Goal: Transaction & Acquisition: Purchase product/service

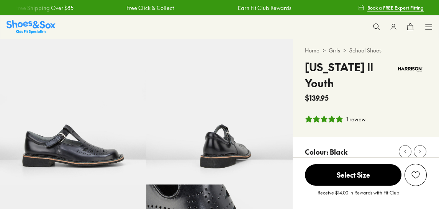
select select "*"
click at [373, 52] on link "School Shoes" at bounding box center [365, 50] width 32 height 8
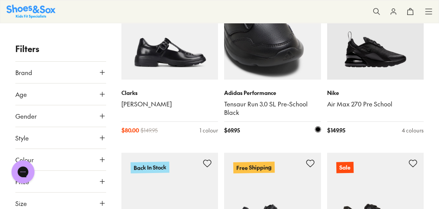
scroll to position [1020, 0]
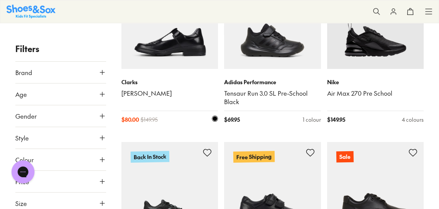
click at [187, 69] on img at bounding box center [169, 20] width 97 height 97
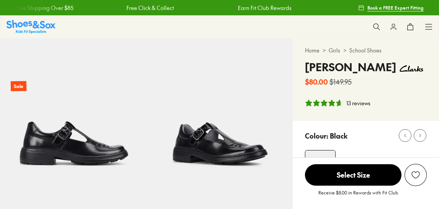
select select "*"
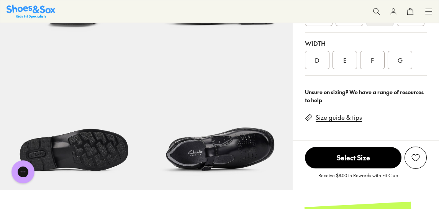
scroll to position [340, 0]
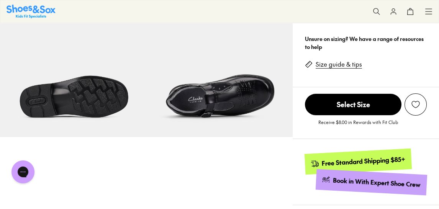
click at [344, 68] on link "Size guide & tips" at bounding box center [338, 64] width 46 height 8
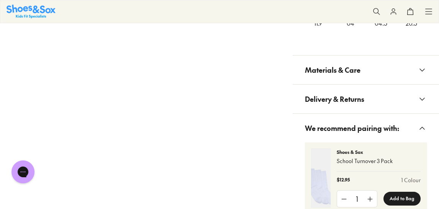
scroll to position [776, 0]
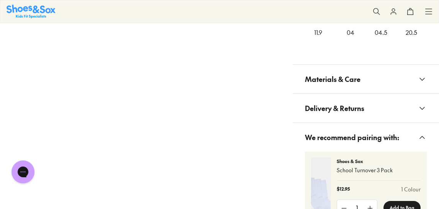
drag, startPoint x: 387, startPoint y: 104, endPoint x: 380, endPoint y: 75, distance: 29.8
drag, startPoint x: 380, startPoint y: 75, endPoint x: 433, endPoint y: 102, distance: 59.0
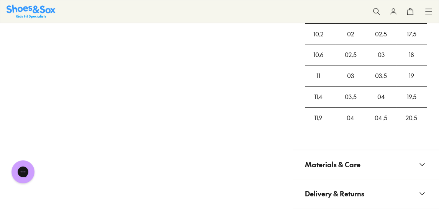
scroll to position [648, 0]
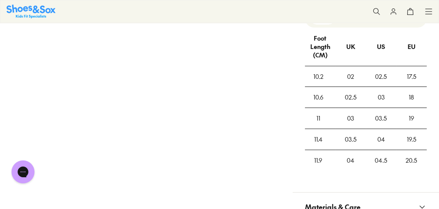
click at [408, 21] on p "8+ Y" at bounding box center [409, 18] width 23 height 7
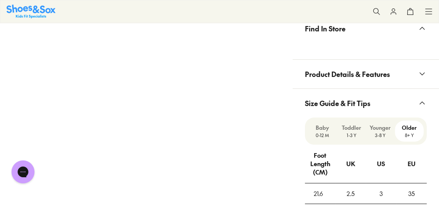
scroll to position [478, 0]
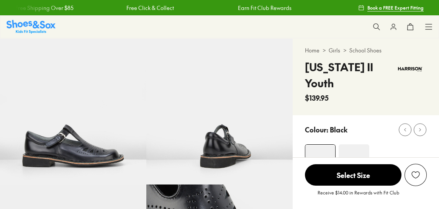
select select "*"
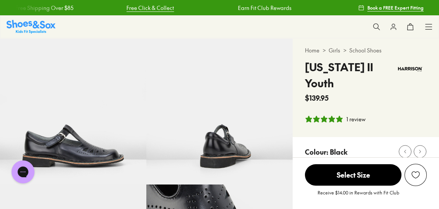
click at [126, 7] on link "Free Click & Collect" at bounding box center [149, 8] width 47 height 8
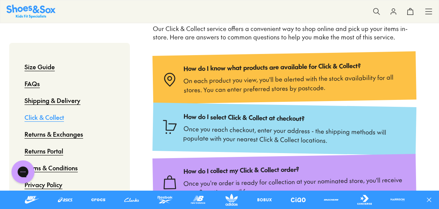
scroll to position [170, 0]
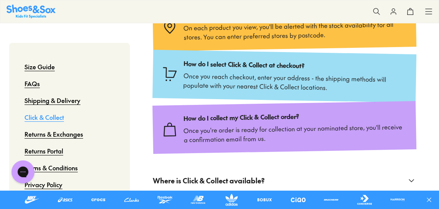
click at [55, 72] on link "Size Guide" at bounding box center [39, 66] width 30 height 17
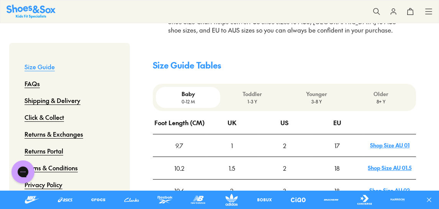
scroll to position [255, 0]
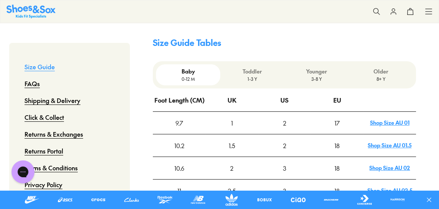
click at [378, 82] on p "8+ Y" at bounding box center [380, 78] width 58 height 7
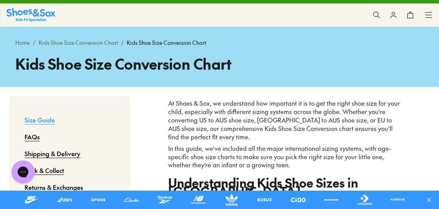
scroll to position [0, 0]
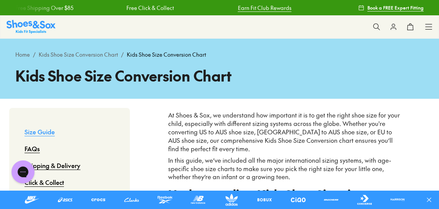
click at [254, 7] on link "Earn Fit Club Rewards" at bounding box center [262, 8] width 54 height 8
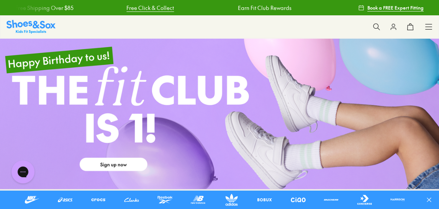
click at [126, 5] on link "Free Click & Collect" at bounding box center [149, 8] width 47 height 8
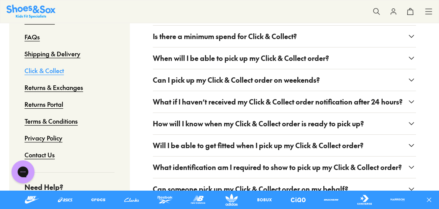
scroll to position [382, 0]
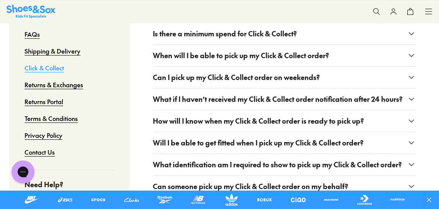
click at [208, 17] on span "How does Click & Collect work?" at bounding box center [203, 12] width 100 height 10
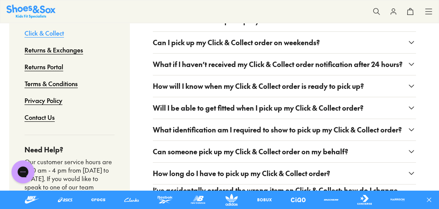
scroll to position [468, 0]
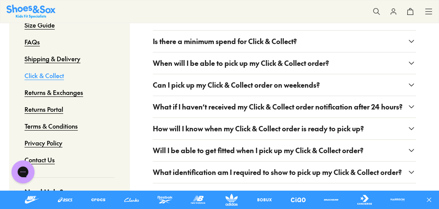
click at [292, 46] on span "Is there a minimum spend for Click & Collect?" at bounding box center [225, 41] width 144 height 10
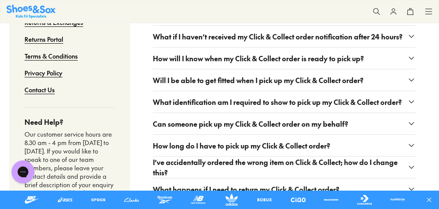
scroll to position [595, 0]
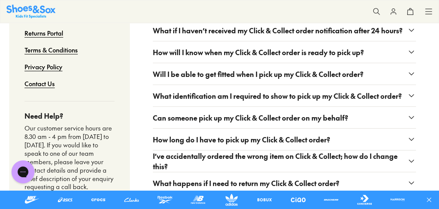
click at [318, 57] on span "How will I know when my Click & Collect order is ready to pick up?" at bounding box center [258, 52] width 211 height 10
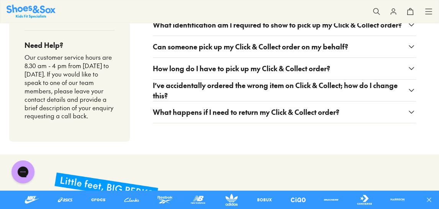
scroll to position [765, 0]
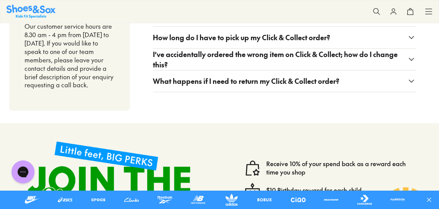
click at [307, 70] on span "I’ve accidentally ordered the wrong item on Click & Collect; how do I change th…" at bounding box center [280, 59] width 254 height 21
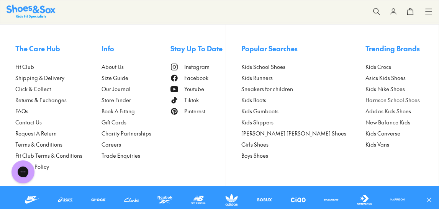
scroll to position [1148, 0]
click at [131, 104] on span "Store Finder" at bounding box center [115, 100] width 29 height 8
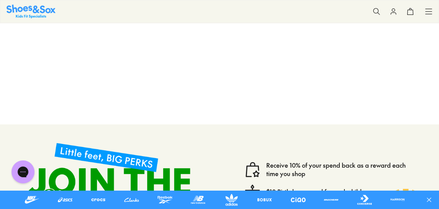
scroll to position [297, 0]
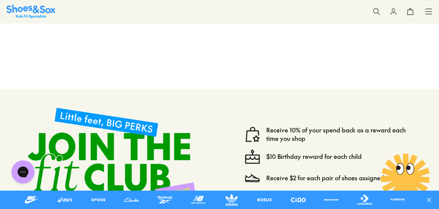
click at [28, 8] on img at bounding box center [31, 11] width 49 height 13
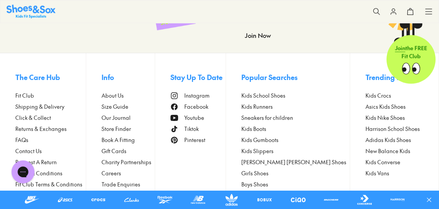
scroll to position [1916, 0]
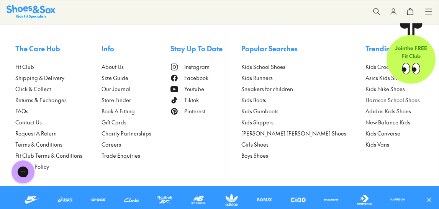
click at [288, 129] on span "[PERSON_NAME] [PERSON_NAME] Shoes" at bounding box center [293, 133] width 105 height 8
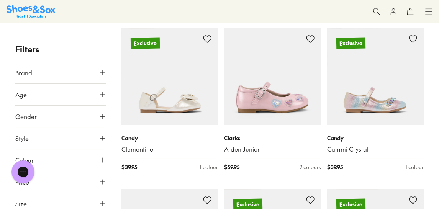
scroll to position [468, 0]
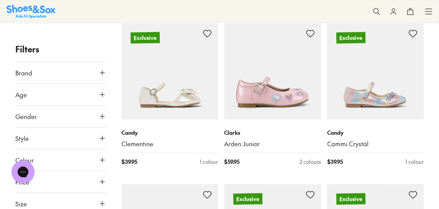
click at [46, 11] on img at bounding box center [31, 11] width 49 height 13
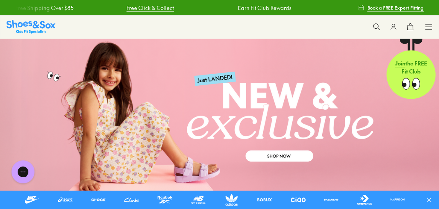
click at [128, 9] on link "Free Click & Collect" at bounding box center [149, 8] width 47 height 8
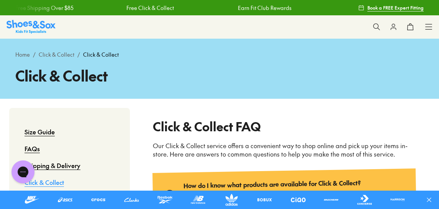
click at [372, 27] on icon at bounding box center [376, 27] width 8 height 8
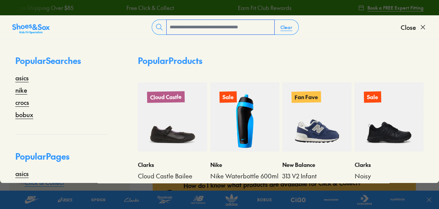
click at [187, 26] on input "text" at bounding box center [220, 27] width 108 height 15
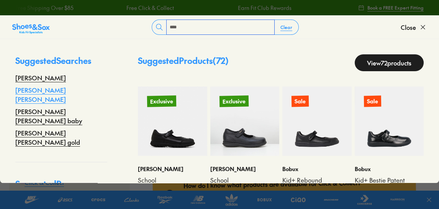
type input "****"
click at [43, 96] on link "mary jane" at bounding box center [61, 94] width 92 height 18
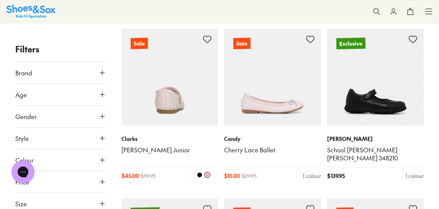
scroll to position [127, 0]
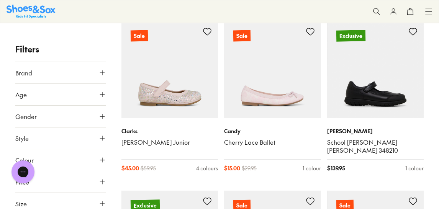
click at [24, 98] on span "Age" at bounding box center [20, 94] width 11 height 9
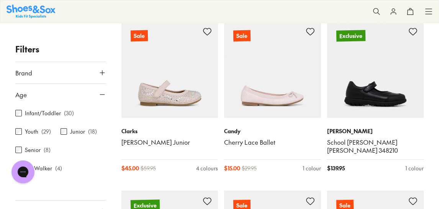
click at [19, 158] on div "Chat with us" at bounding box center [23, 172] width 31 height 28
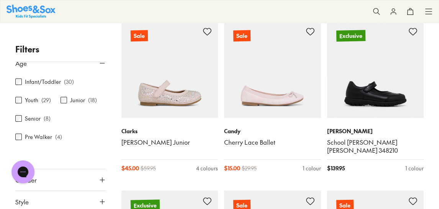
scroll to position [42, 0]
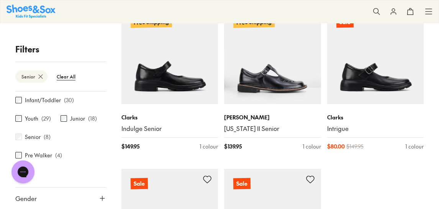
scroll to position [291, 0]
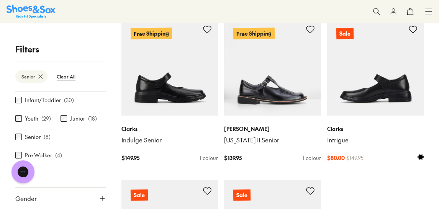
click at [366, 72] on img at bounding box center [375, 67] width 97 height 97
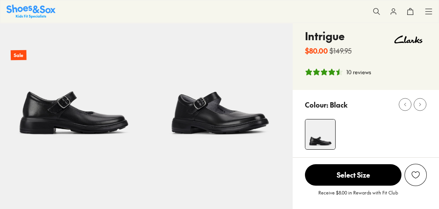
scroll to position [42, 0]
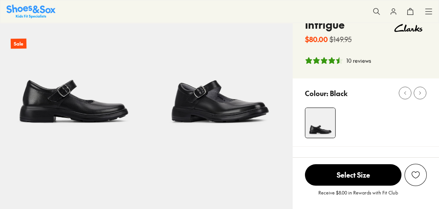
select select "*"
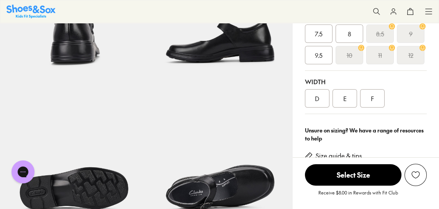
scroll to position [255, 0]
